Goal: Find specific page/section

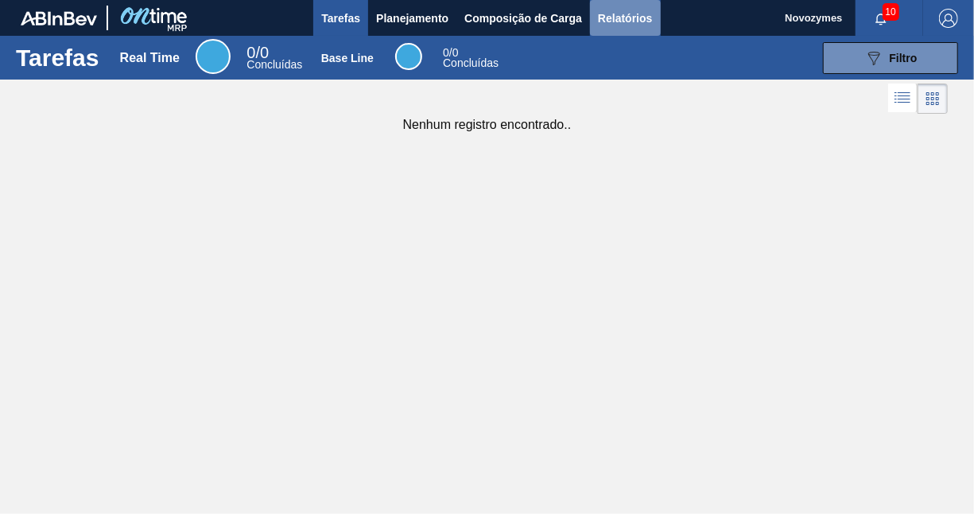
click at [631, 14] on span "Relatórios" at bounding box center [625, 18] width 54 height 19
